Goal: Task Accomplishment & Management: Manage account settings

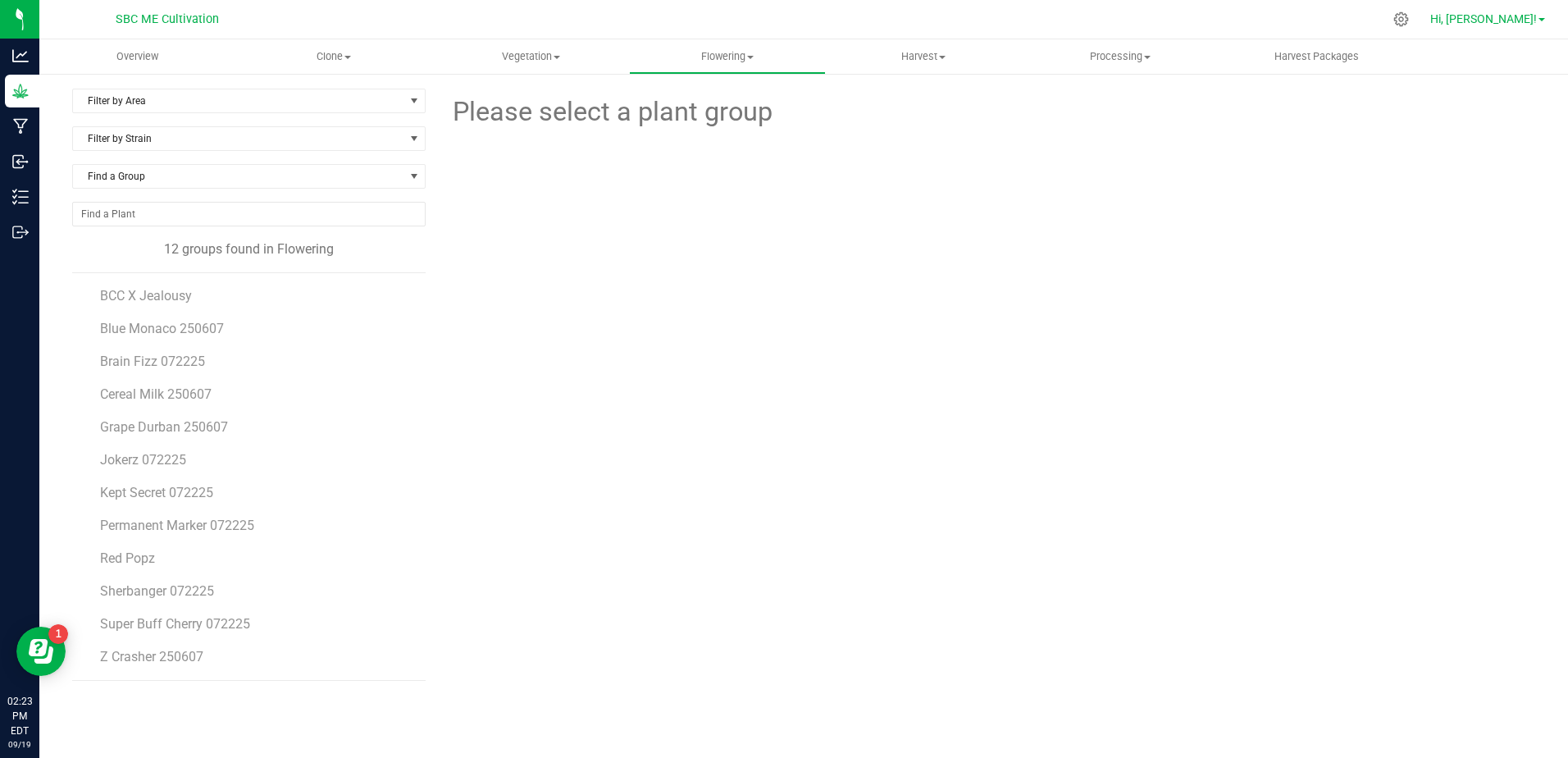
click at [1537, 14] on link "Hi, [PERSON_NAME]!" at bounding box center [1488, 19] width 128 height 17
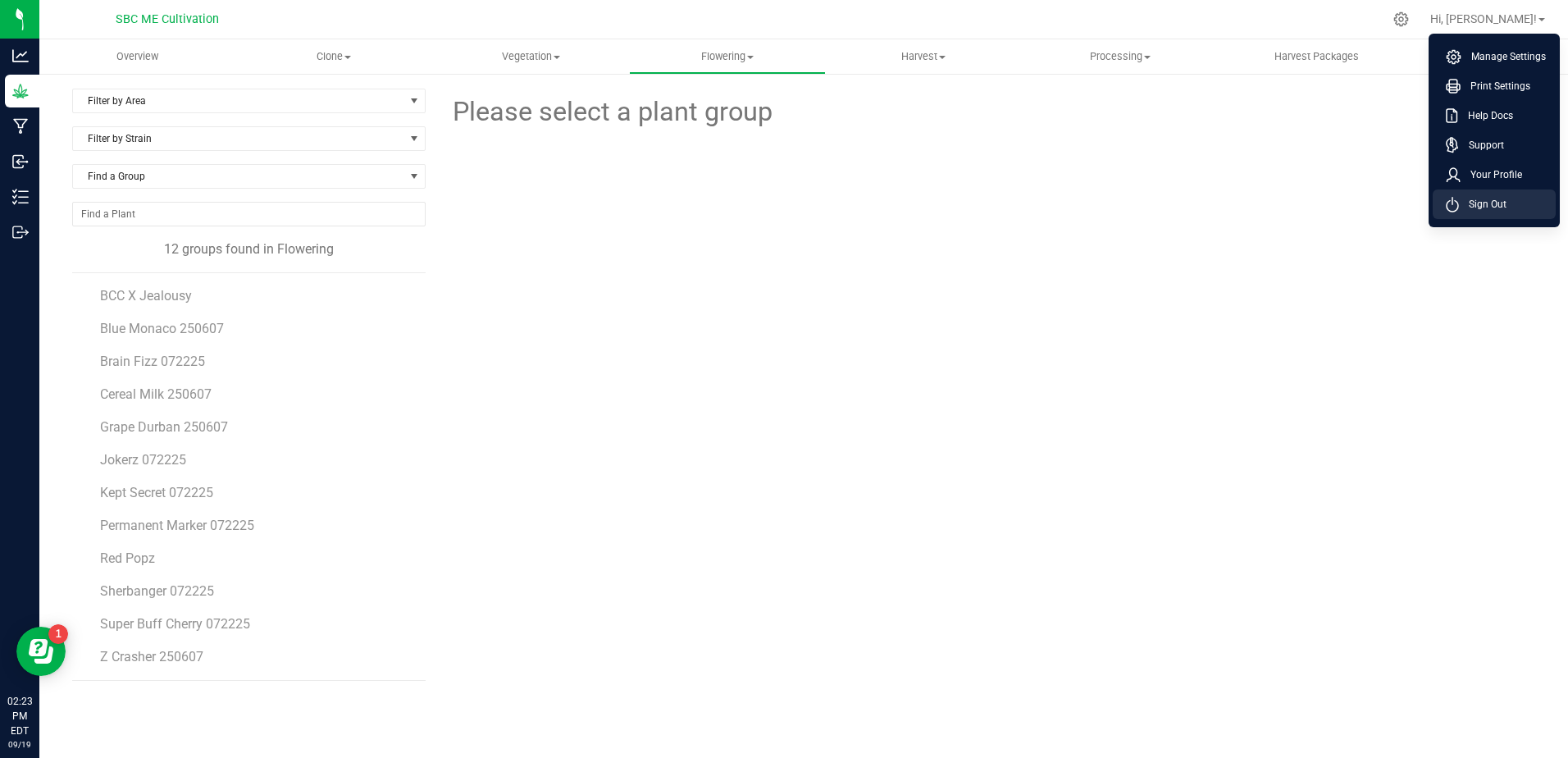
click at [1502, 194] on li "Sign Out" at bounding box center [1494, 204] width 123 height 29
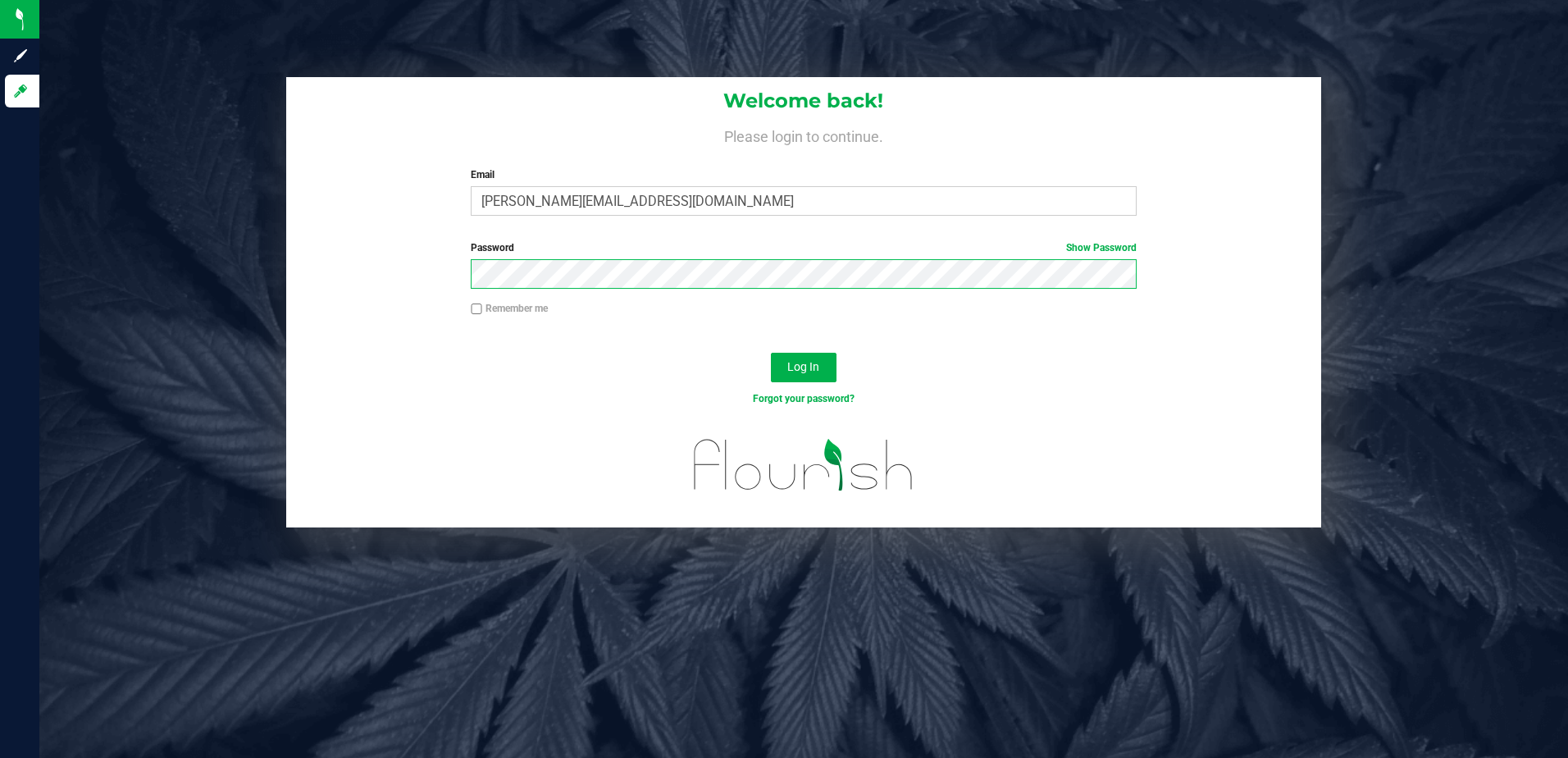
click at [289, 246] on div "Password Show Password" at bounding box center [803, 271] width 1036 height 61
click at [972, 332] on div at bounding box center [803, 332] width 517 height 1
click at [785, 214] on input "[PERSON_NAME][EMAIL_ADDRESS][DOMAIN_NAME]" at bounding box center [803, 201] width 666 height 29
click at [729, 702] on div "Welcome back! Please login to continue. Email [PERSON_NAME][EMAIL_ADDRESS][DOMA…" at bounding box center [803, 379] width 1528 height 758
type input "[PERSON_NAME][EMAIL_ADDRESS][DOMAIN_NAME]"
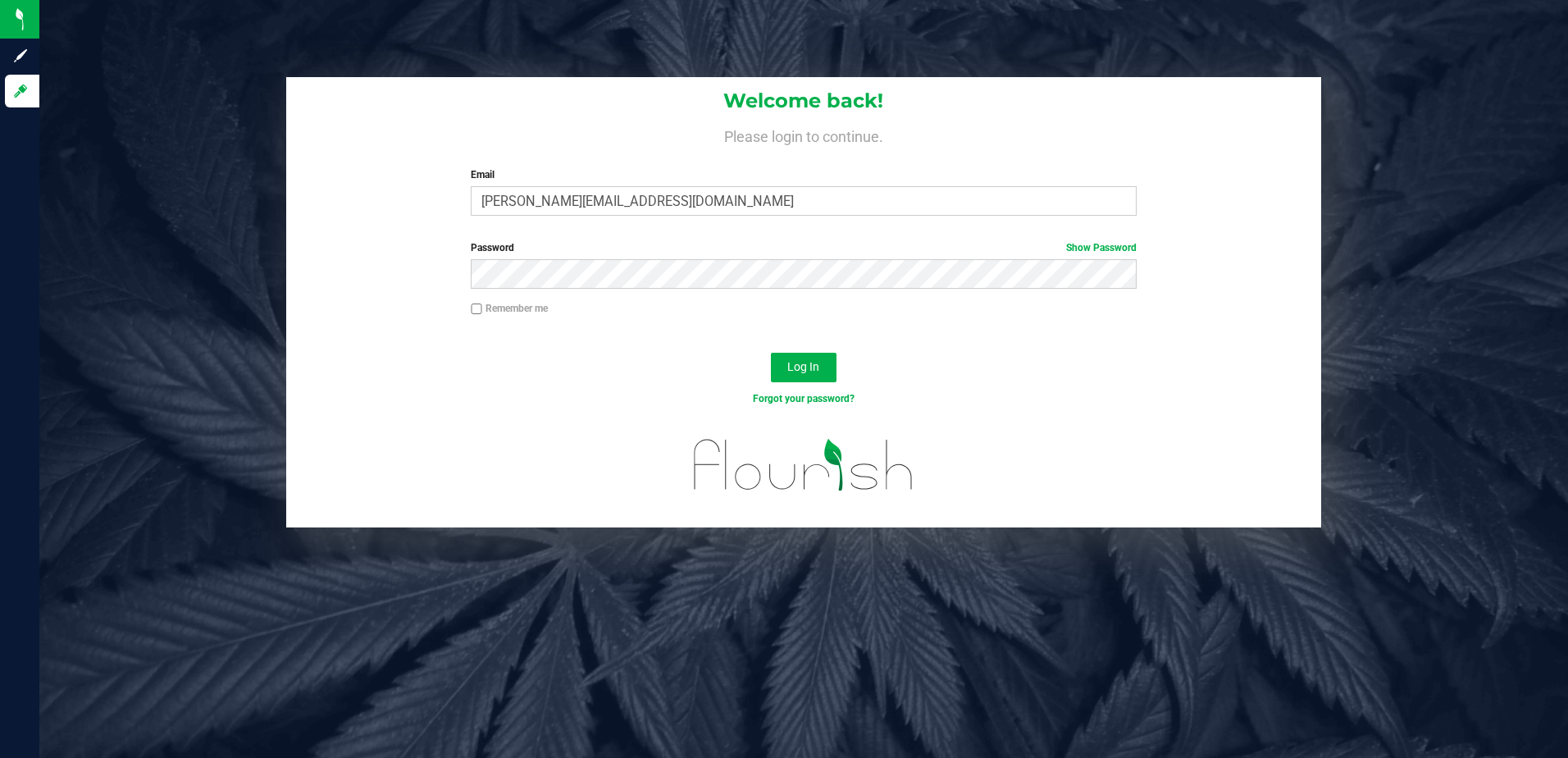
click at [503, 186] on div "Email [PERSON_NAME][EMAIL_ADDRESS][DOMAIN_NAME] Required Please format your ema…" at bounding box center [803, 192] width 690 height 48
click at [516, 204] on input "[PERSON_NAME][EMAIL_ADDRESS][DOMAIN_NAME]" at bounding box center [803, 201] width 666 height 29
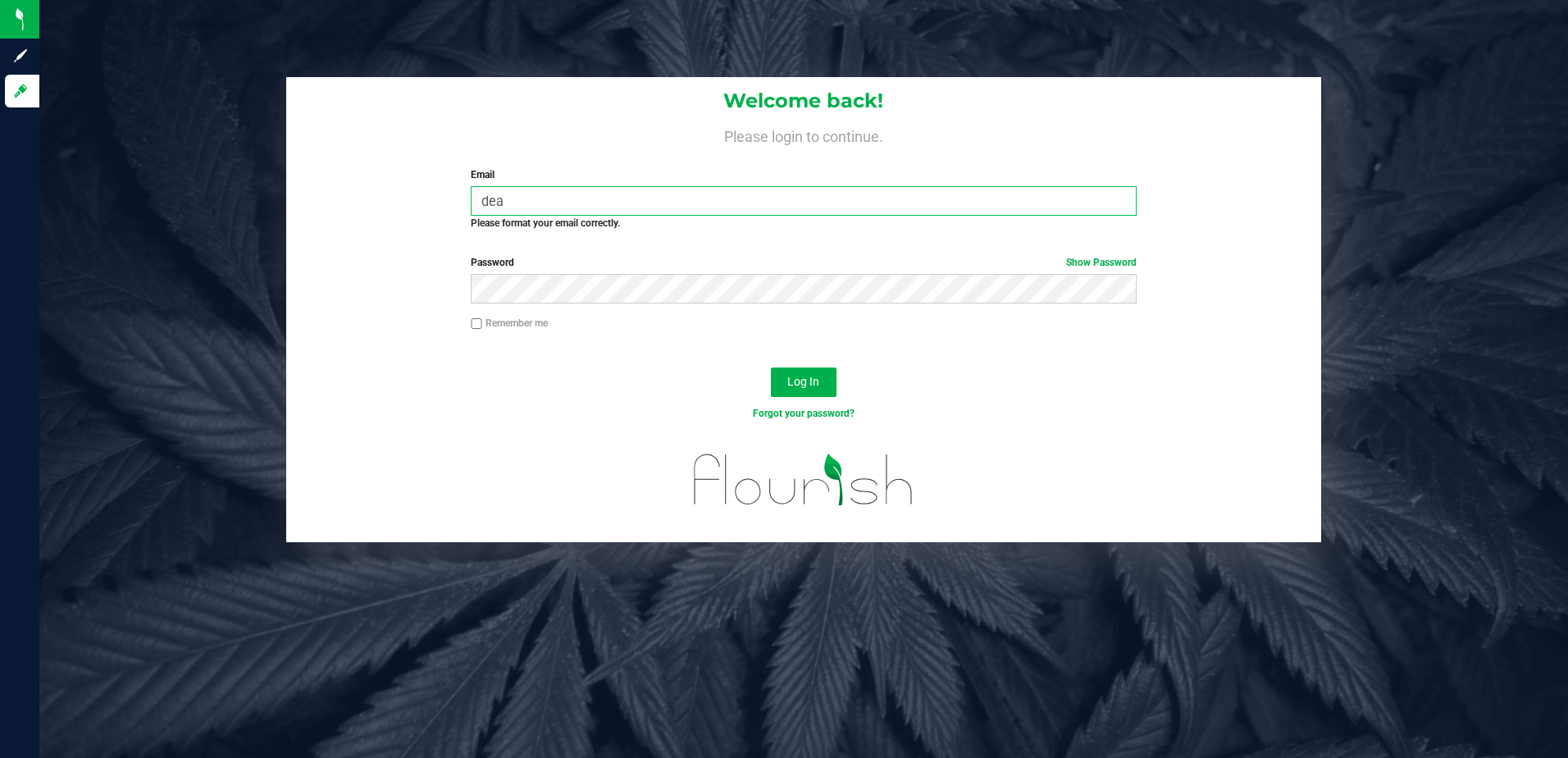
type input "[PERSON_NAME][EMAIL_ADDRESS][DOMAIN_NAME]"
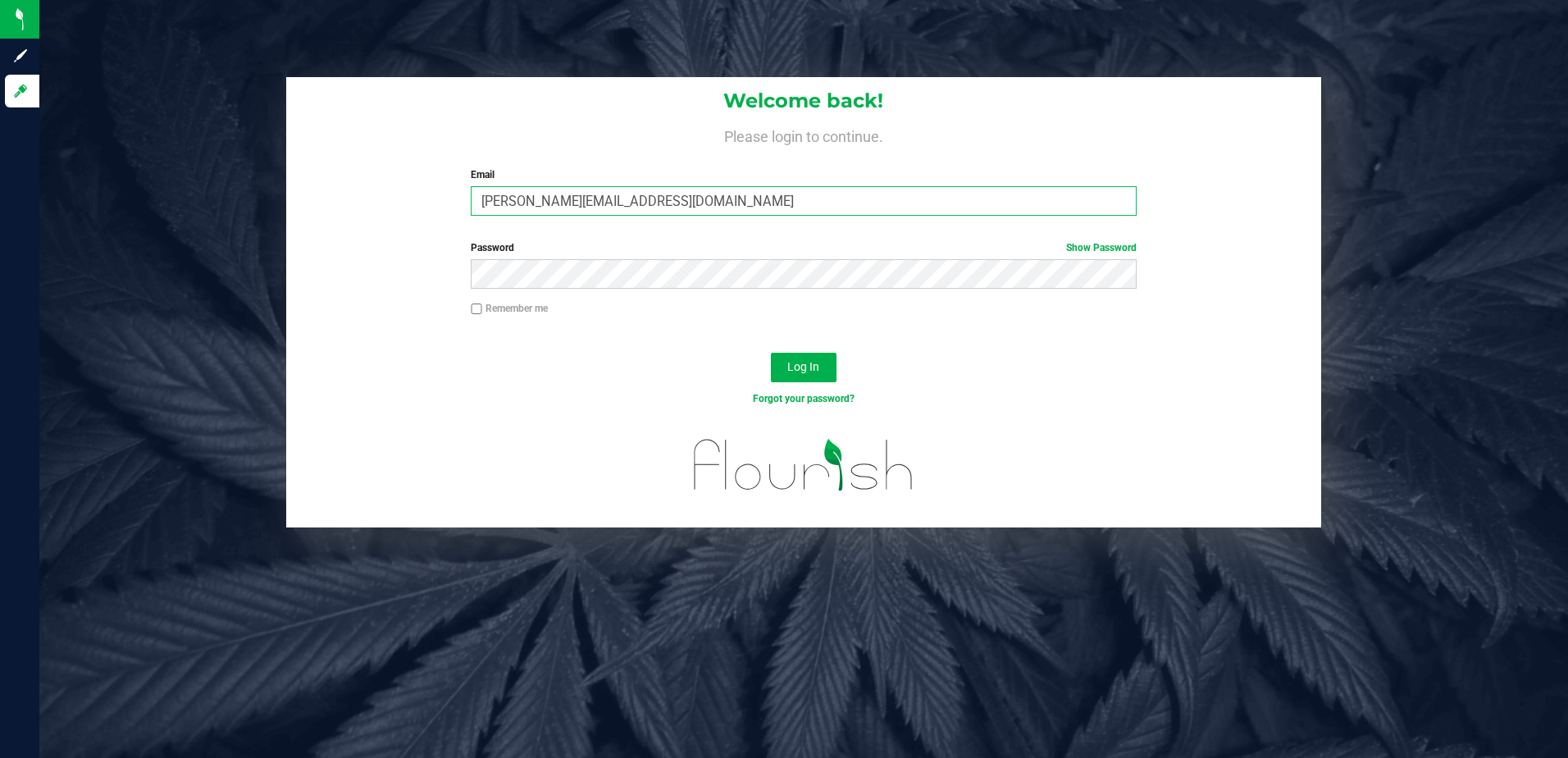
click at [644, 207] on input "[PERSON_NAME][EMAIL_ADDRESS][DOMAIN_NAME]" at bounding box center [803, 201] width 666 height 29
drag, startPoint x: 644, startPoint y: 207, endPoint x: 505, endPoint y: 197, distance: 139.4
click at [505, 197] on input "[PERSON_NAME][EMAIL_ADDRESS][DOMAIN_NAME]" at bounding box center [803, 201] width 666 height 29
click at [621, 200] on input "[PERSON_NAME][EMAIL_ADDRESS][DOMAIN_NAME]" at bounding box center [803, 201] width 666 height 29
click at [734, 24] on div "Welcome back! Please login to continue. Email [PERSON_NAME][EMAIL_ADDRESS][DOMA…" at bounding box center [803, 379] width 1528 height 758
